Goal: Book appointment/travel/reservation

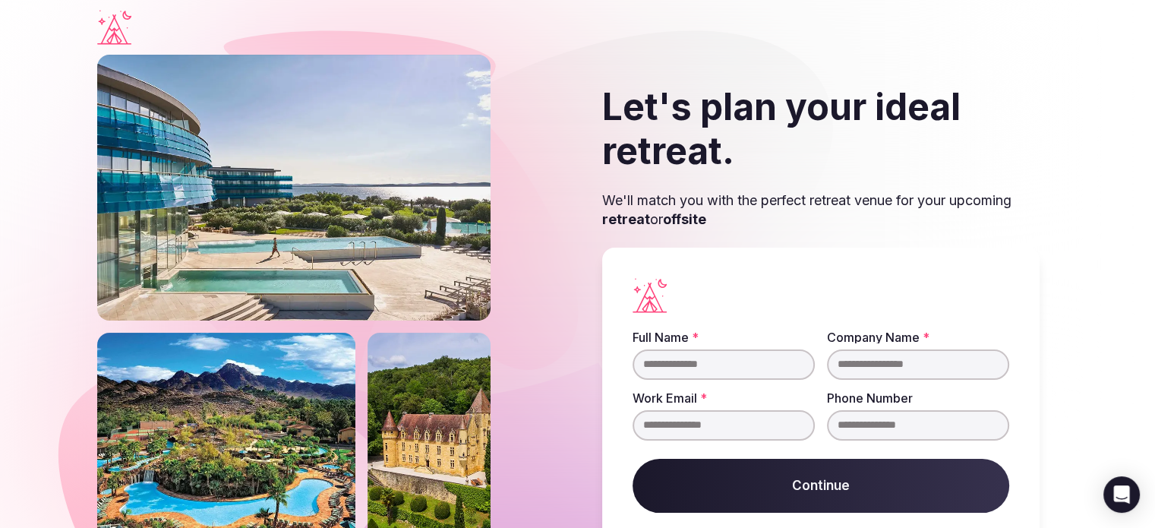
click at [744, 361] on input "Full Name *" at bounding box center [724, 364] width 182 height 30
click at [744, 361] on input "****" at bounding box center [724, 364] width 182 height 30
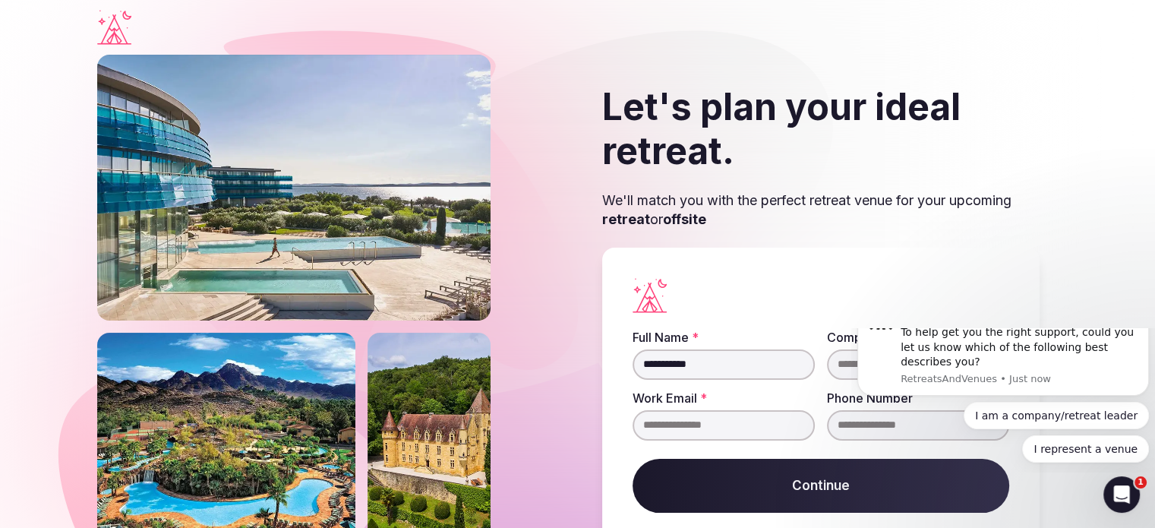
type input "**********"
click at [841, 362] on input "Company Name *" at bounding box center [918, 364] width 182 height 30
type input "***"
click at [736, 420] on input "Work Email *" at bounding box center [724, 425] width 182 height 30
type input "**********"
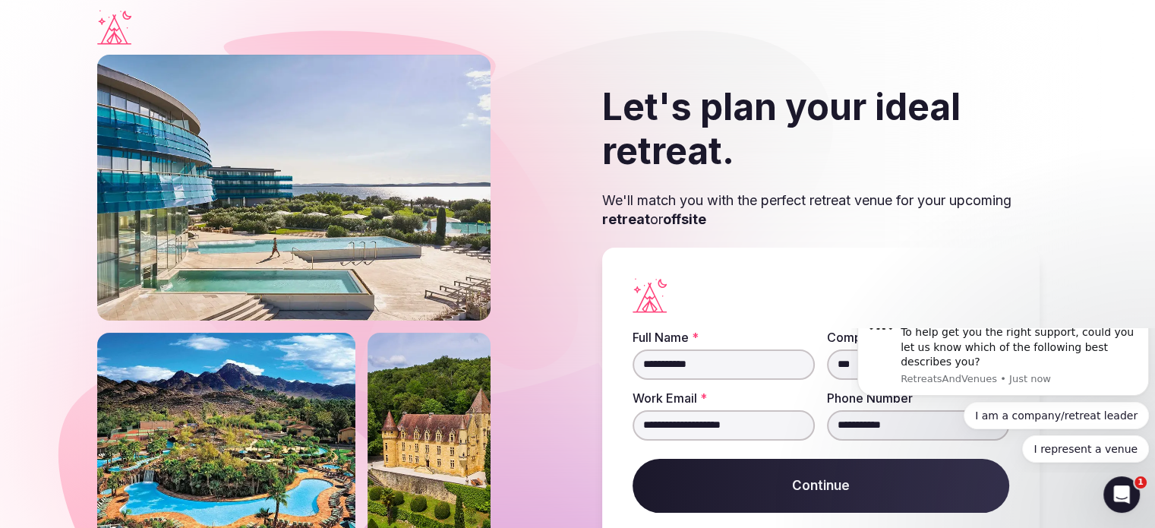
type input "**********"
click at [1072, 288] on section "**********" at bounding box center [577, 334] width 1155 height 558
click at [1141, 301] on icon "Dismiss notification" at bounding box center [1145, 297] width 8 height 8
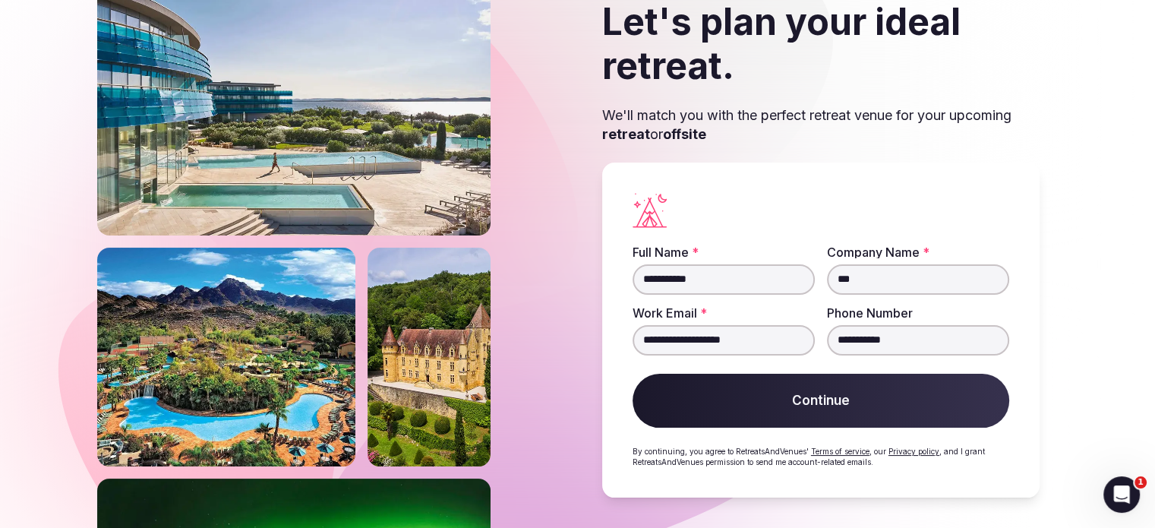
click at [868, 409] on button "Continue" at bounding box center [821, 401] width 377 height 55
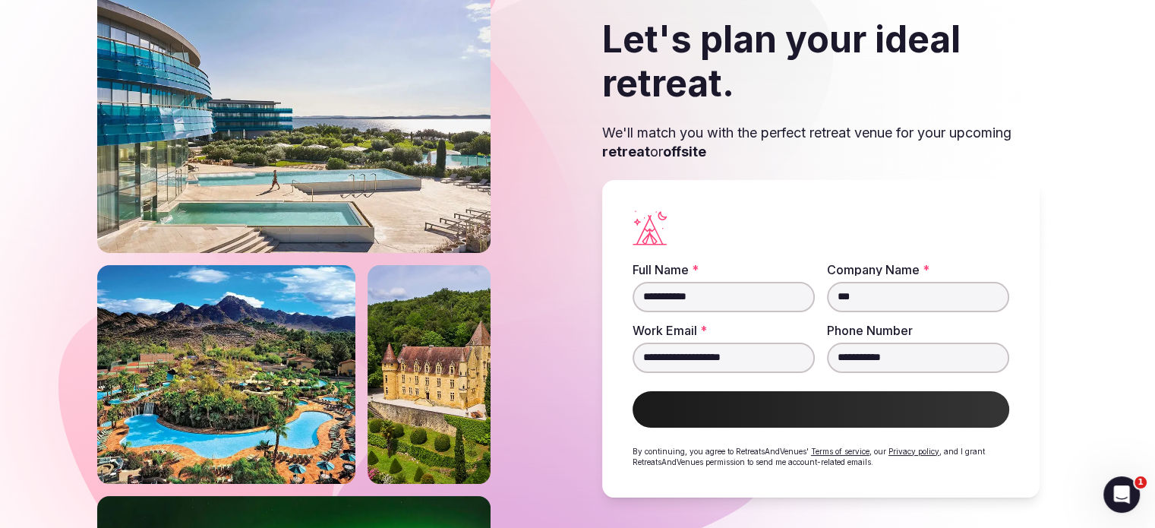
scroll to position [82, 0]
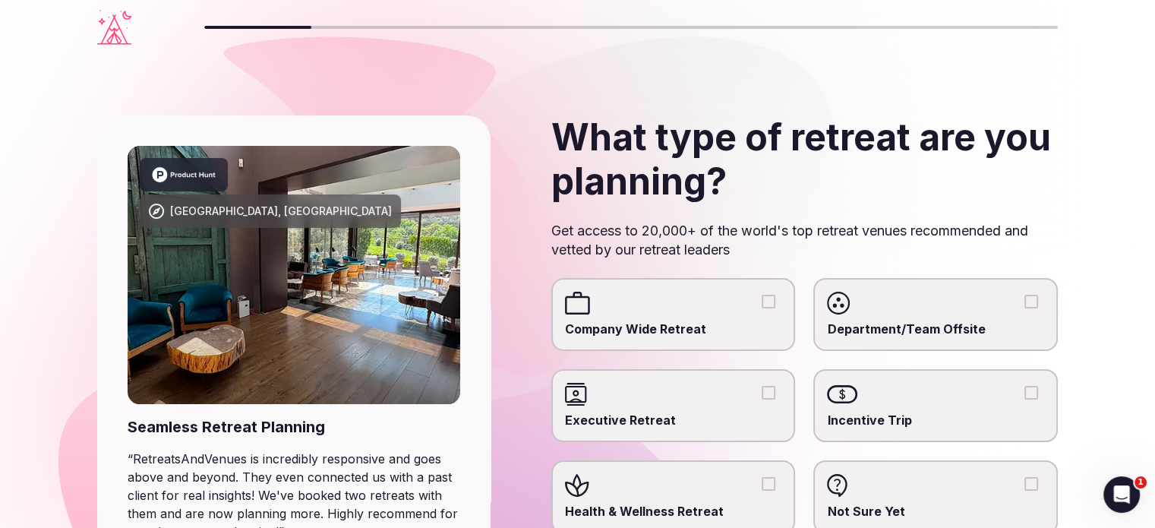
click at [766, 297] on button "Company Wide Retreat" at bounding box center [769, 302] width 14 height 14
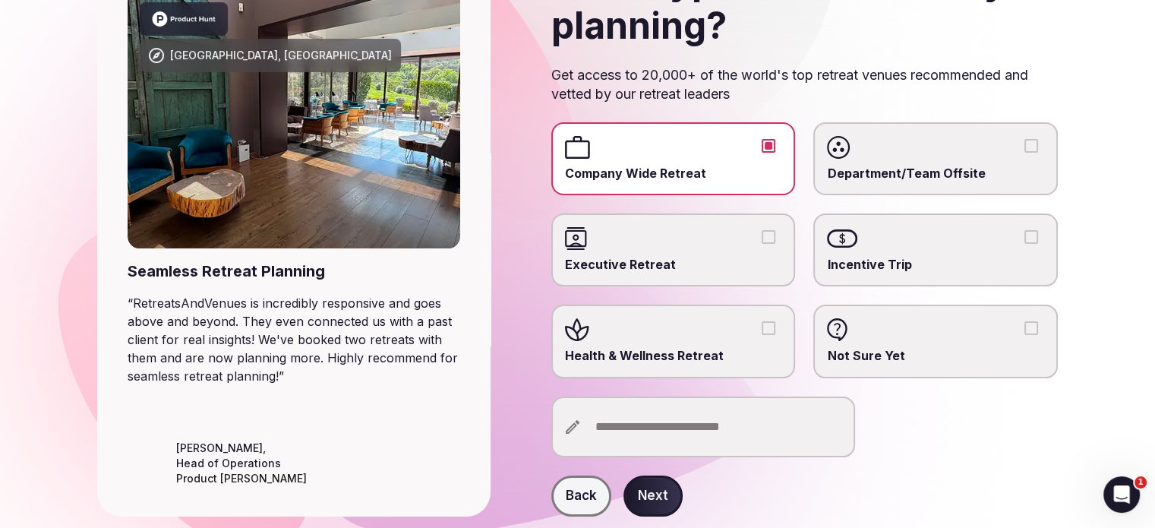
scroll to position [229, 0]
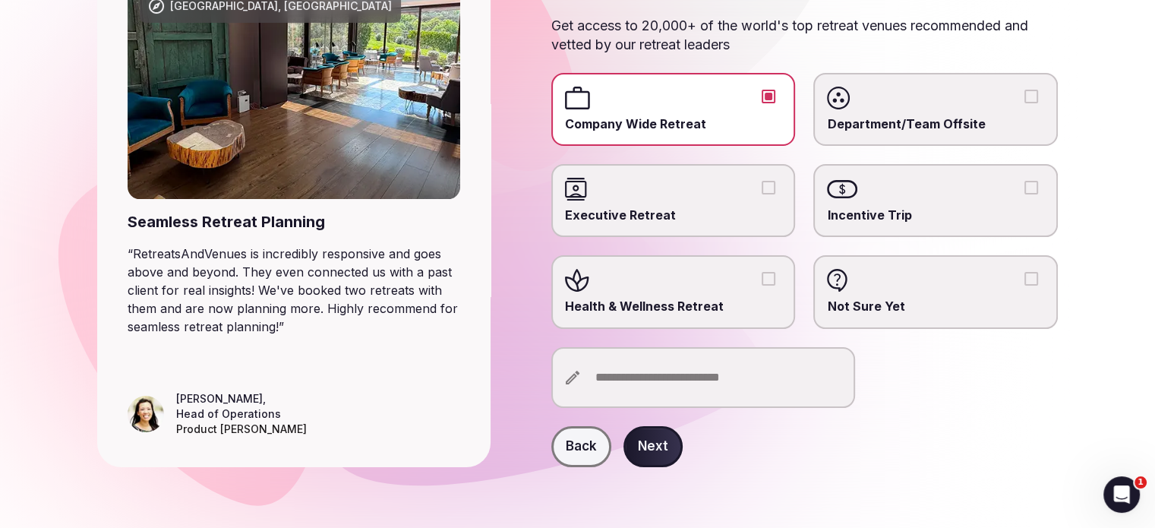
click at [659, 455] on button "Next" at bounding box center [652, 446] width 59 height 41
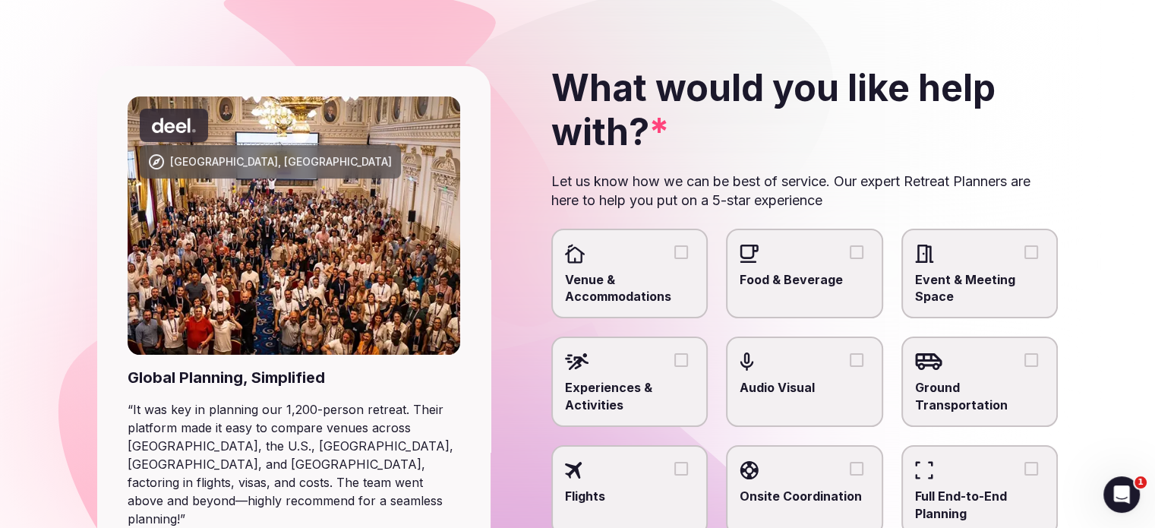
scroll to position [76, 0]
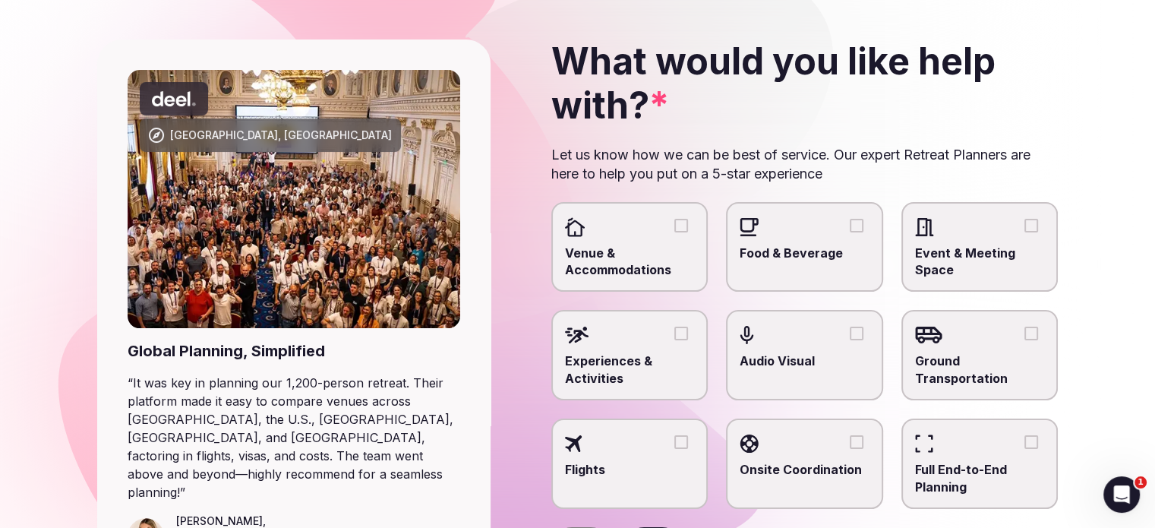
click at [680, 226] on button "Venue & Accommodations" at bounding box center [681, 226] width 14 height 14
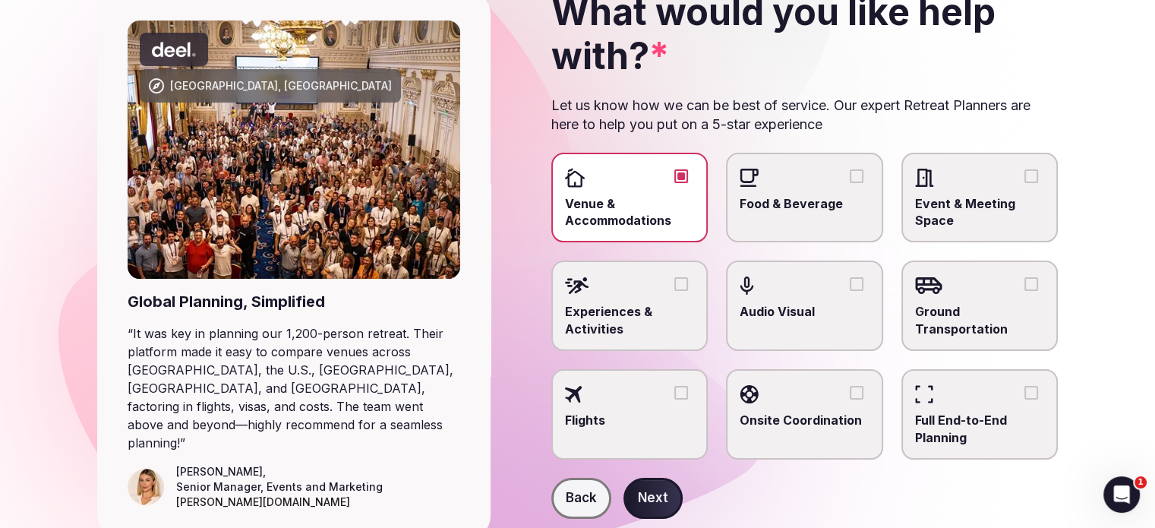
scroll to position [152, 0]
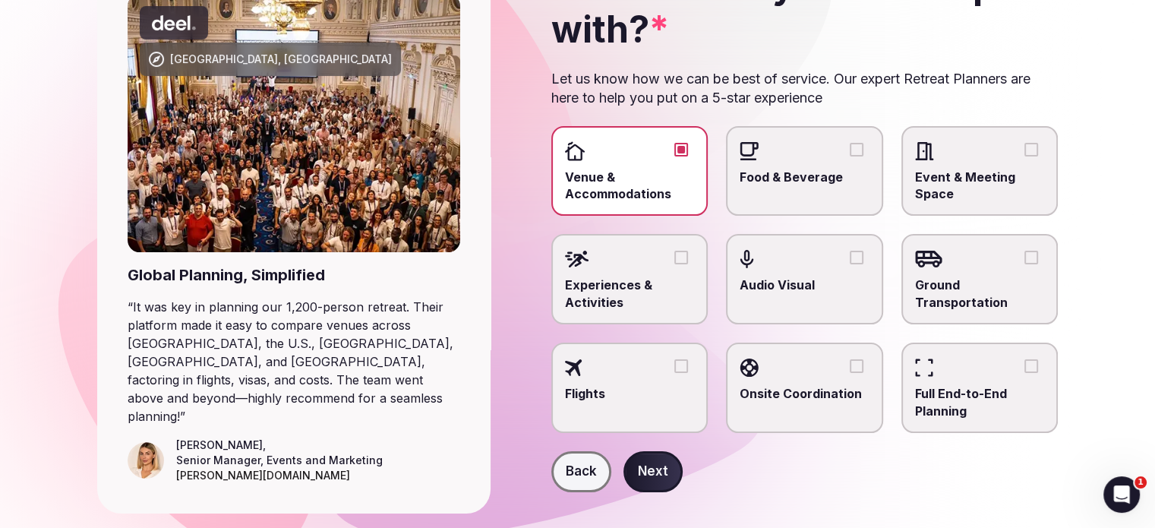
click at [677, 264] on button "Experiences & Activities" at bounding box center [681, 258] width 14 height 14
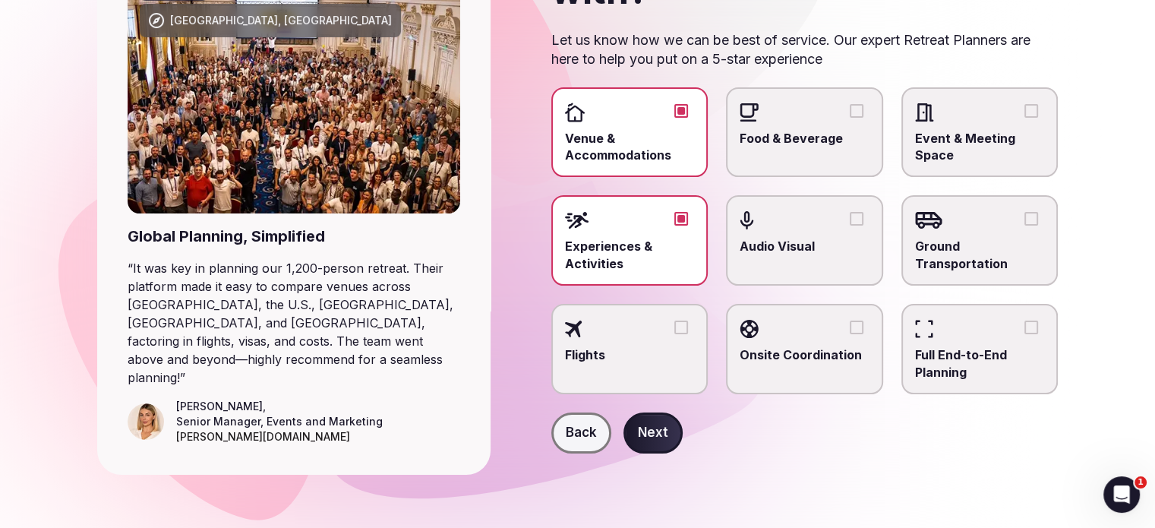
scroll to position [211, 0]
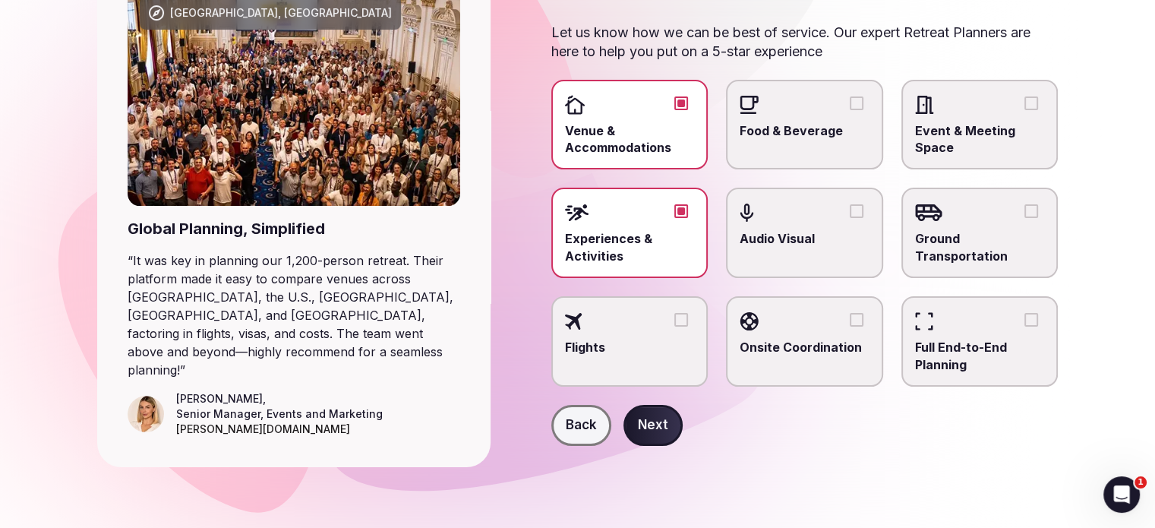
click at [653, 443] on button "Next" at bounding box center [652, 425] width 59 height 41
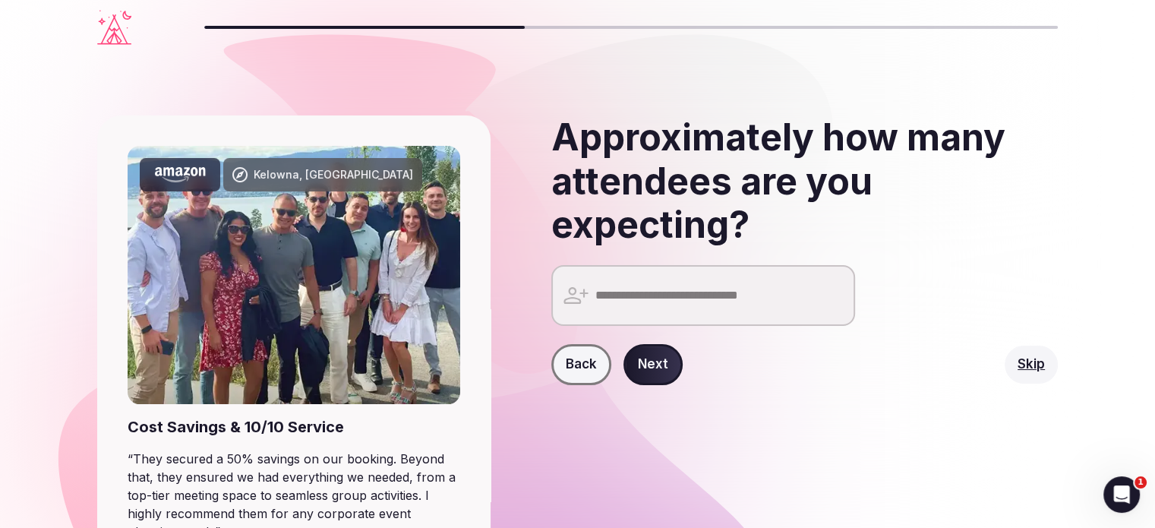
click at [666, 297] on input "number" at bounding box center [703, 295] width 304 height 61
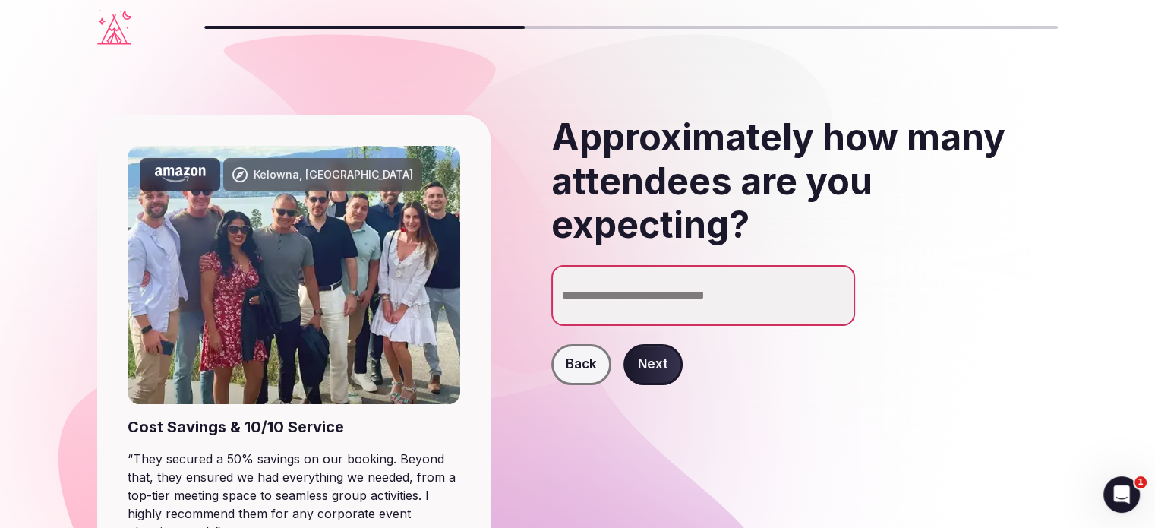
type input "**"
click at [648, 370] on button "Next" at bounding box center [652, 364] width 59 height 41
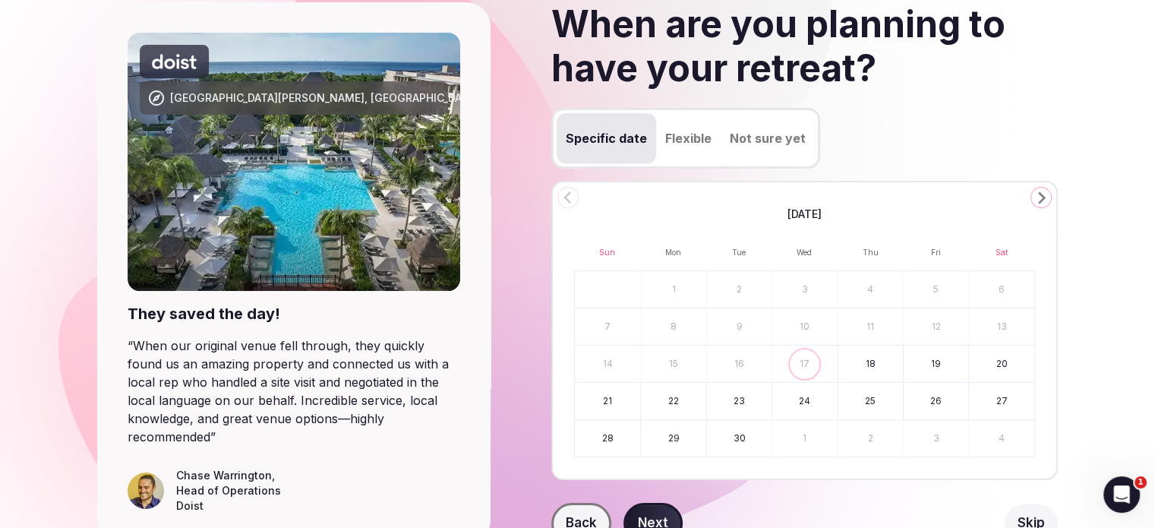
scroll to position [152, 0]
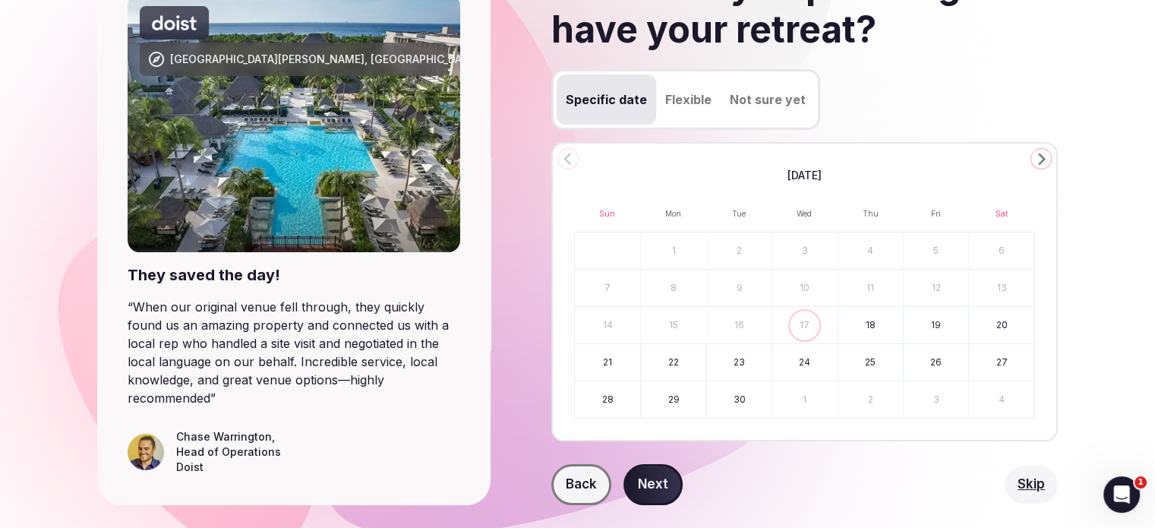
click at [1044, 166] on icon "Go to the Next Month" at bounding box center [1041, 159] width 18 height 18
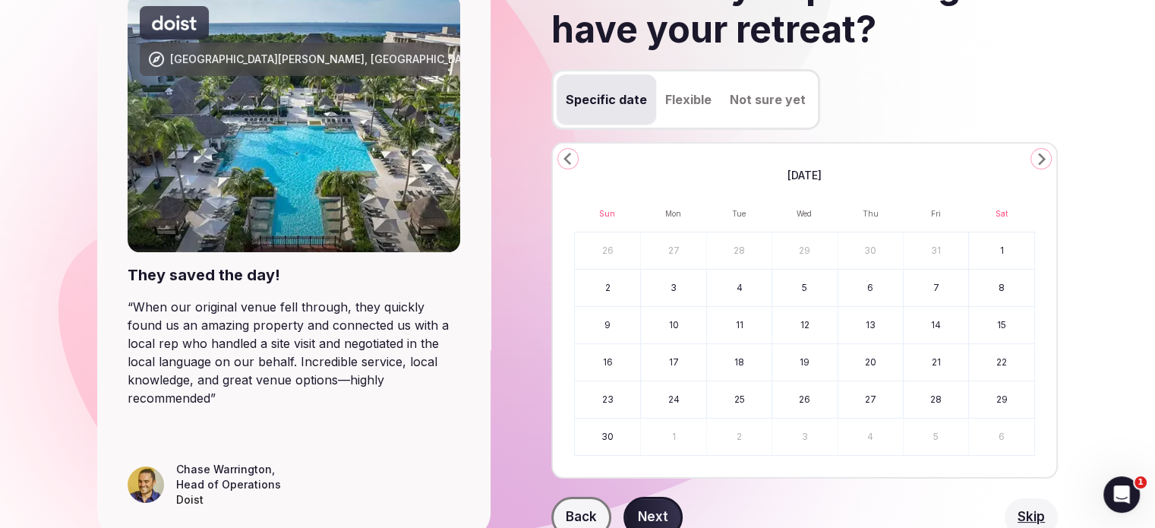
click at [1044, 166] on icon "Go to the Next Month" at bounding box center [1041, 159] width 18 height 18
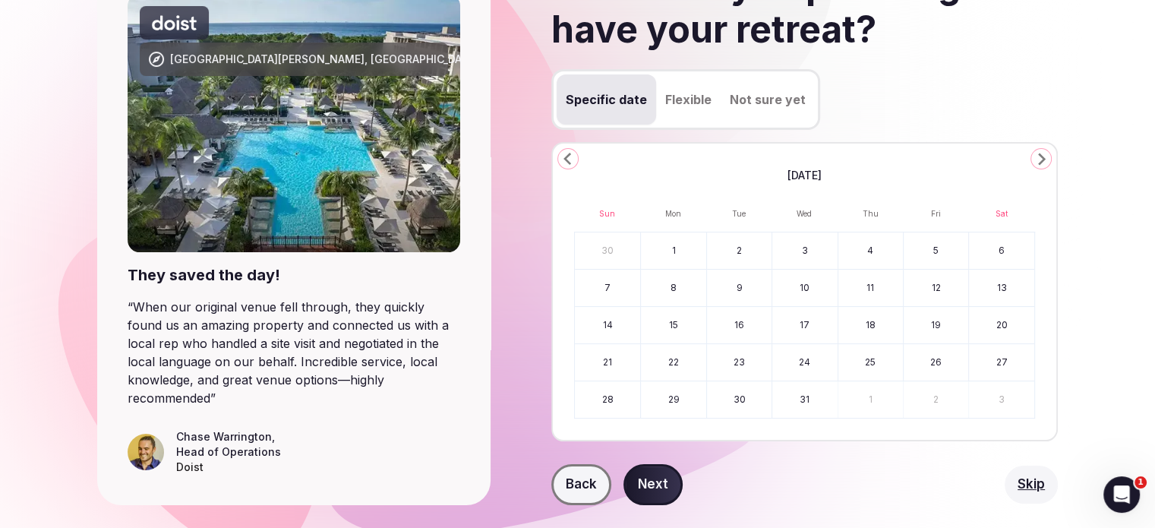
click at [1044, 166] on icon "Go to the Next Month" at bounding box center [1041, 159] width 18 height 18
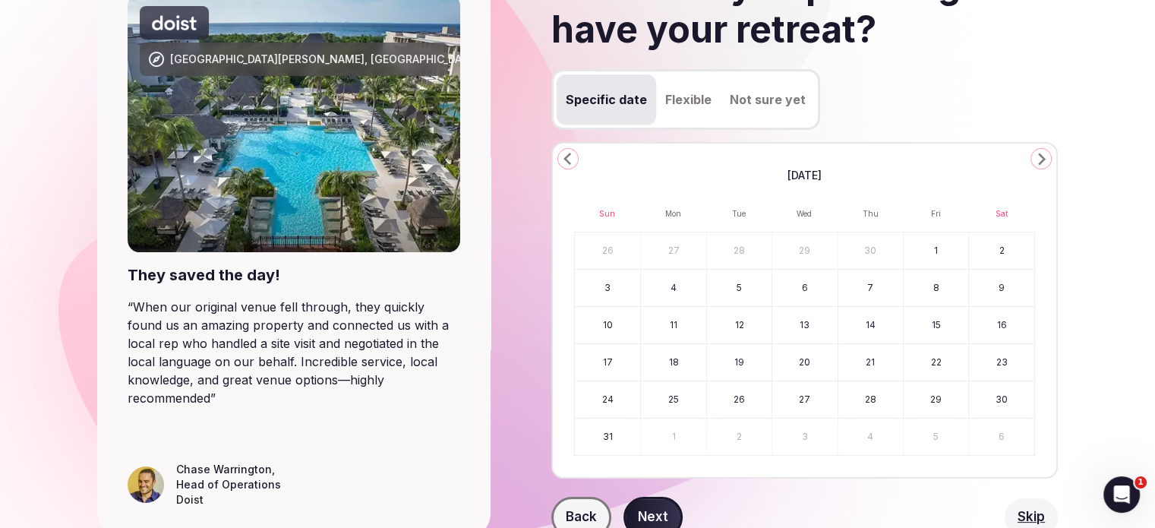
click at [1044, 166] on icon "Go to the Next Month" at bounding box center [1041, 159] width 18 height 18
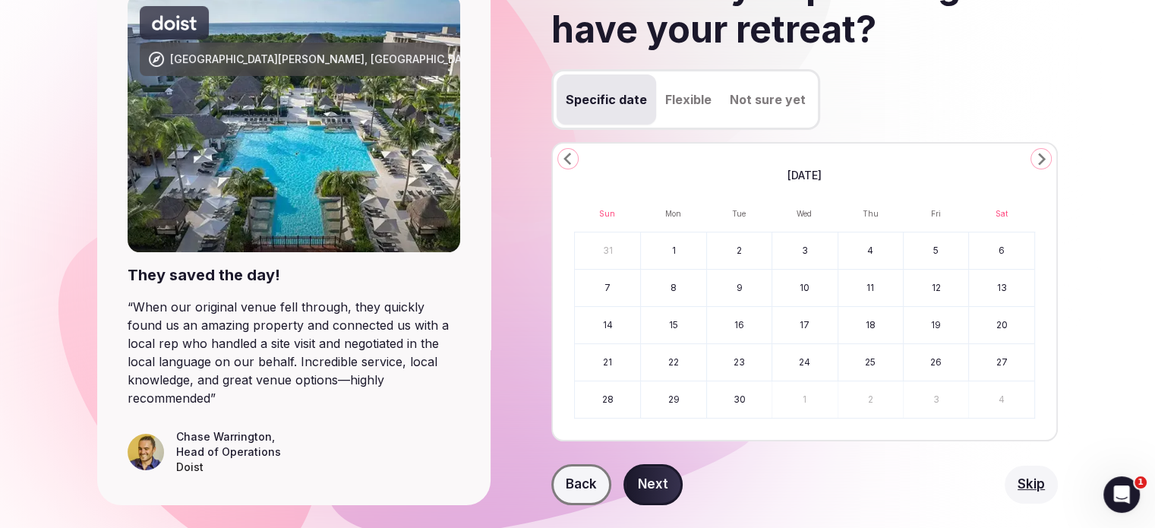
click at [805, 330] on button "17" at bounding box center [804, 325] width 65 height 36
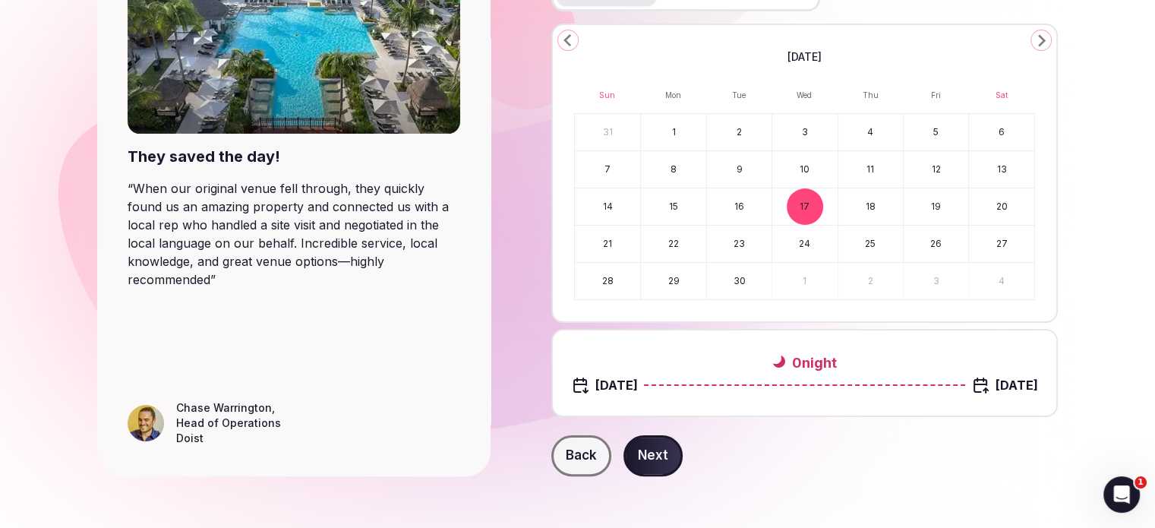
scroll to position [276, 0]
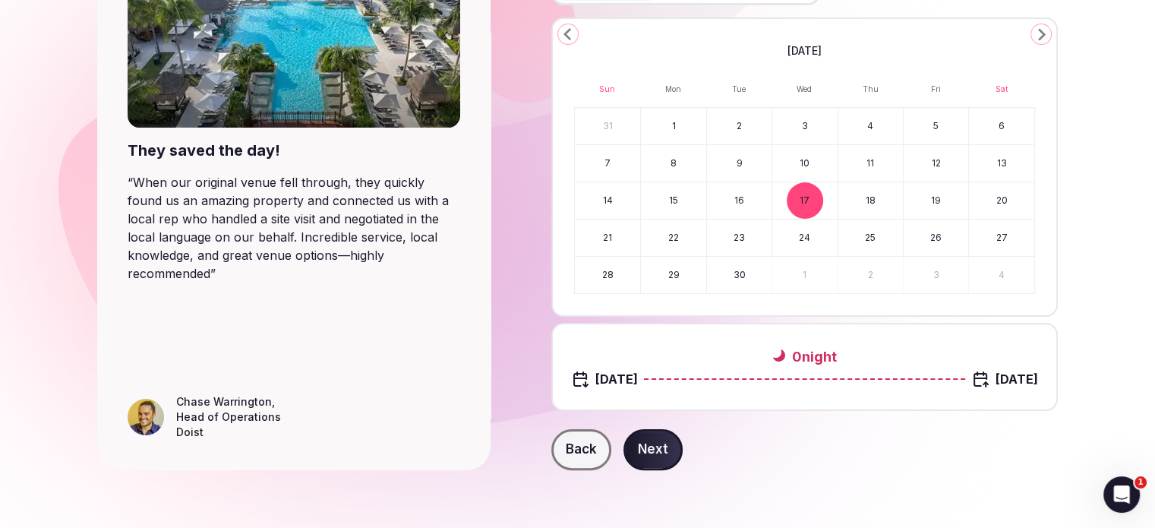
click at [866, 194] on button "18" at bounding box center [870, 200] width 65 height 36
click at [942, 198] on button "19" at bounding box center [936, 200] width 65 height 36
click at [987, 200] on button "20" at bounding box center [1001, 200] width 65 height 36
click at [598, 232] on button "21" at bounding box center [607, 237] width 65 height 36
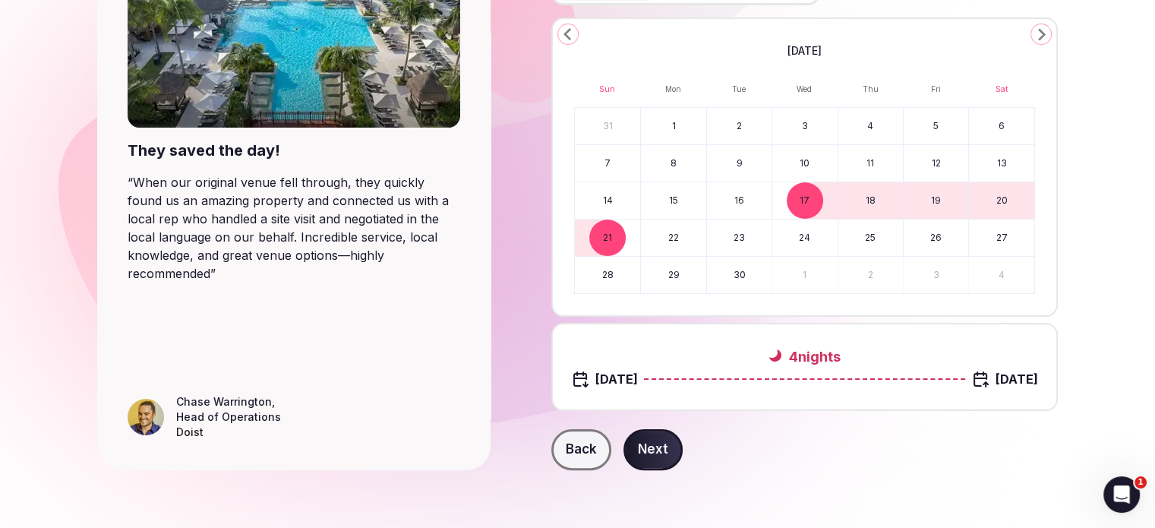
click at [656, 446] on button "Next" at bounding box center [652, 449] width 59 height 41
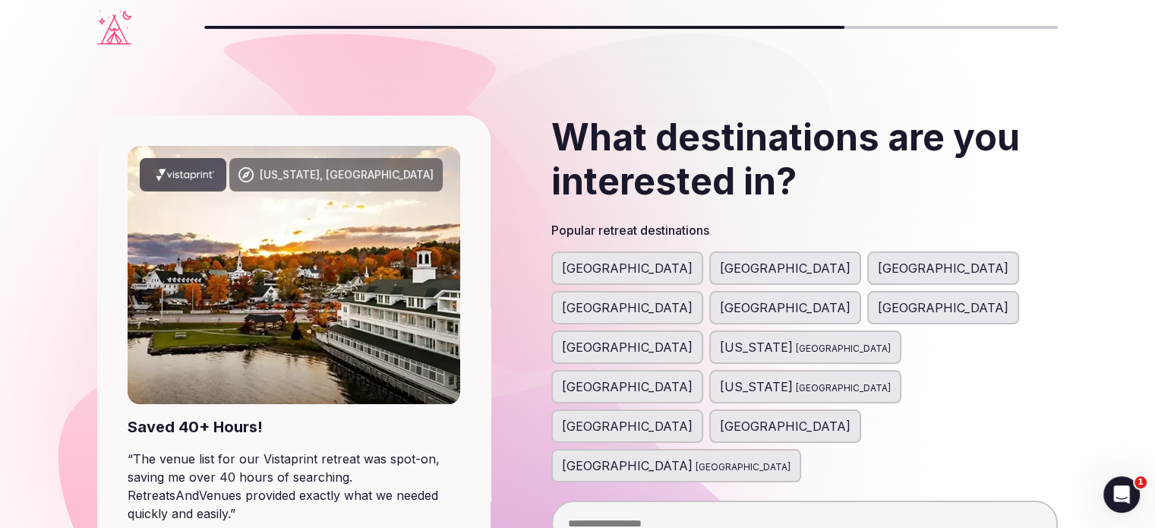
click at [861, 291] on div "[GEOGRAPHIC_DATA]" at bounding box center [785, 307] width 152 height 33
click at [604, 338] on span "[GEOGRAPHIC_DATA]" at bounding box center [627, 347] width 131 height 18
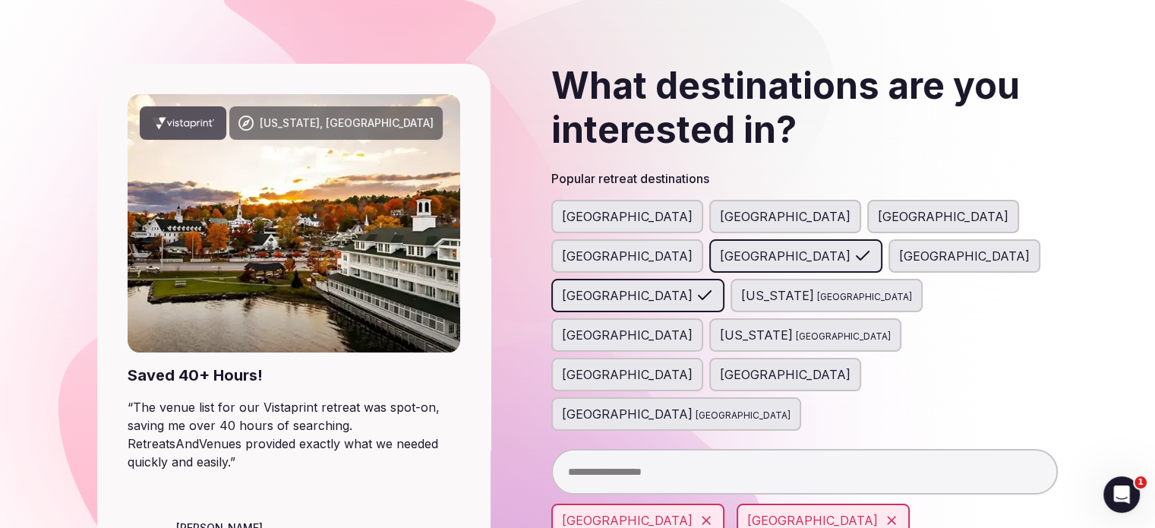
scroll to position [143, 0]
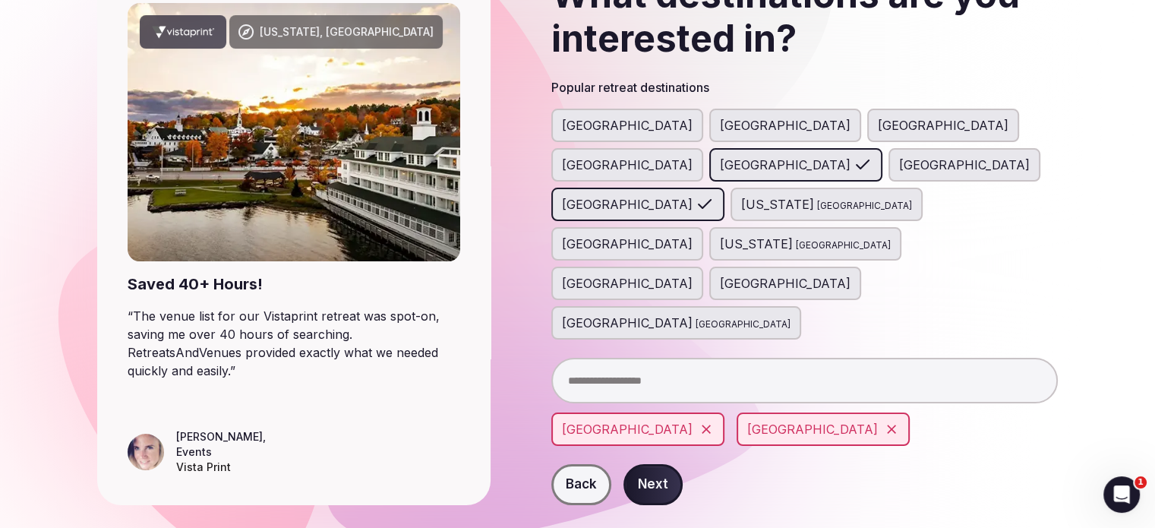
click at [657, 464] on button "Next" at bounding box center [652, 484] width 59 height 41
